Goal: Find specific page/section: Find specific page/section

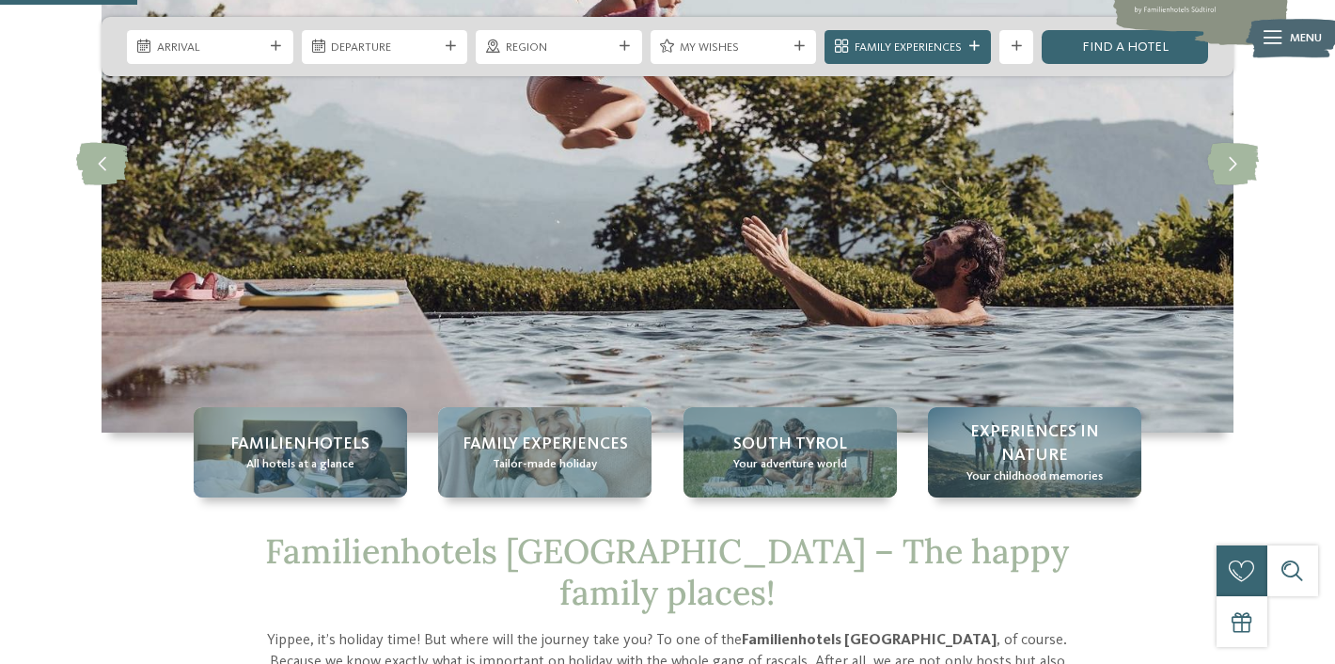
scroll to position [189, 0]
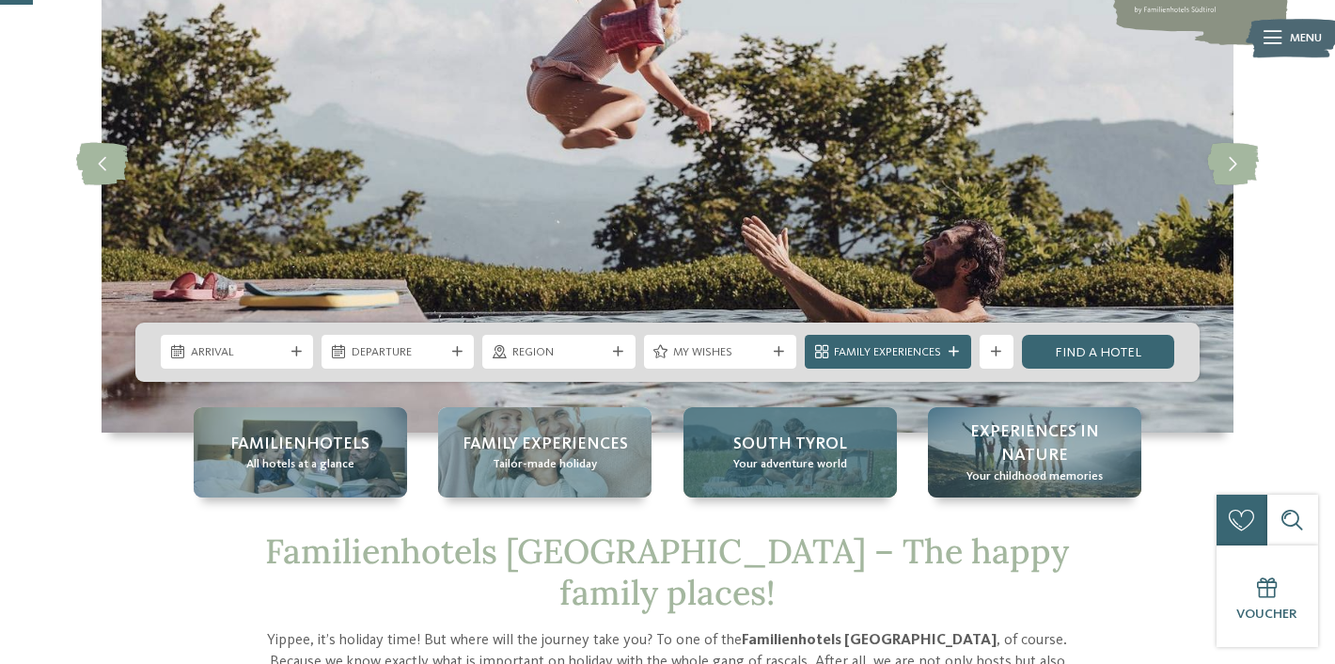
click at [794, 448] on span "South Tyrol" at bounding box center [790, 445] width 114 height 24
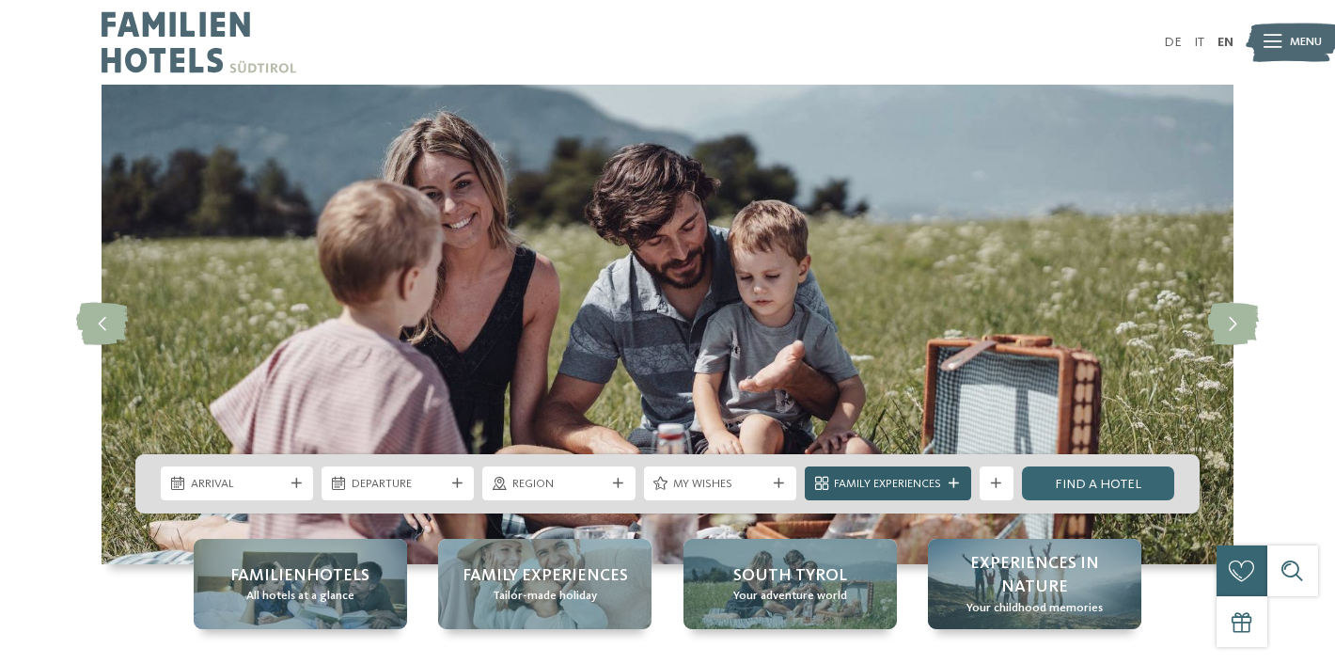
click at [937, 482] on span "Family Experiences" at bounding box center [887, 484] width 107 height 17
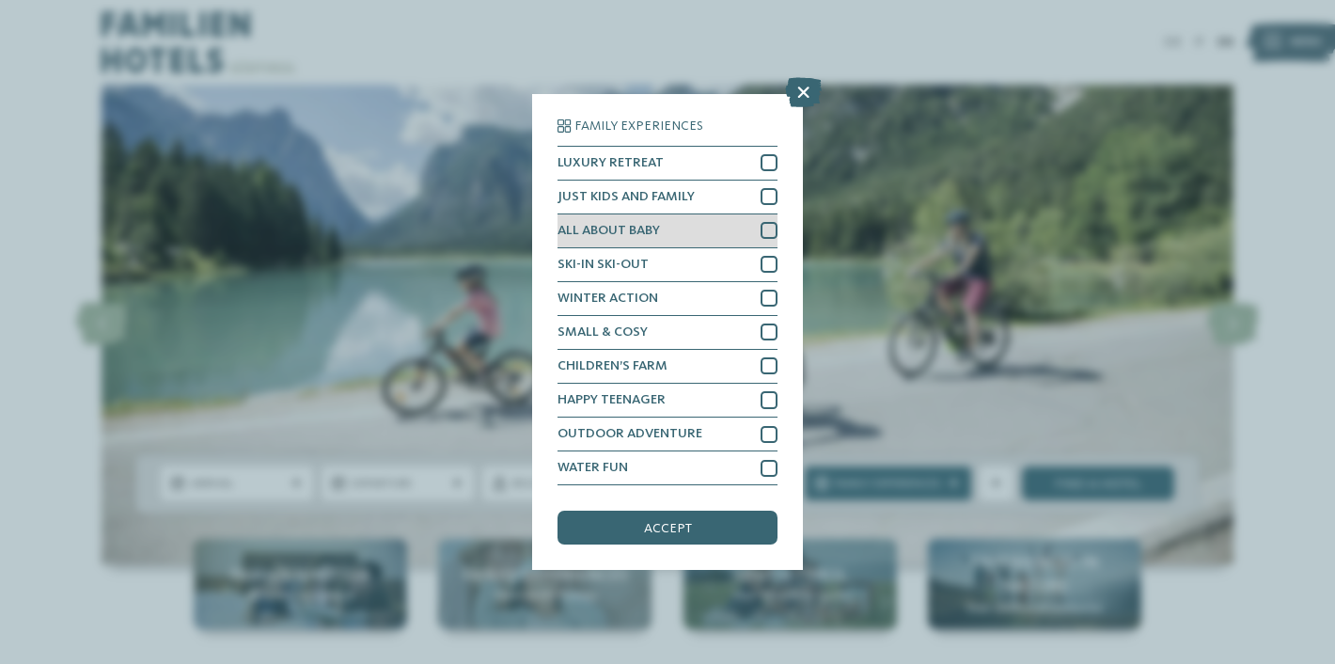
click at [768, 229] on div at bounding box center [769, 230] width 17 height 17
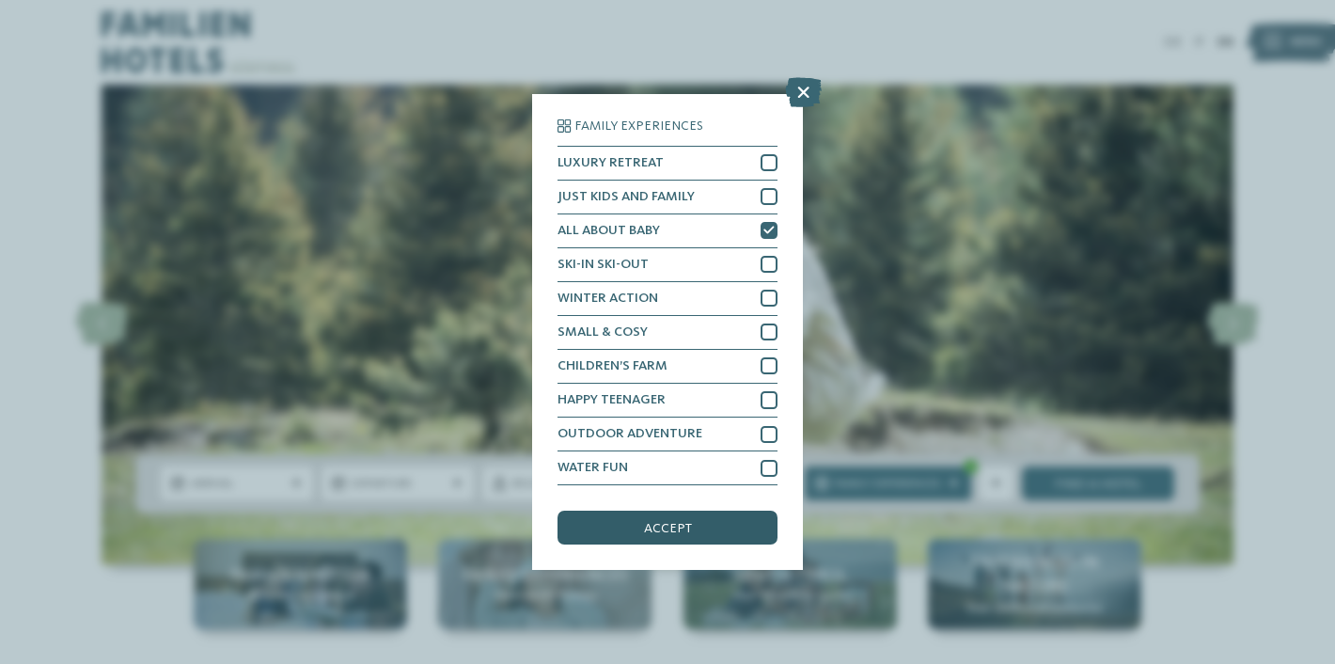
click at [684, 524] on span "accept" at bounding box center [668, 528] width 48 height 13
